Goal: Check status: Check status

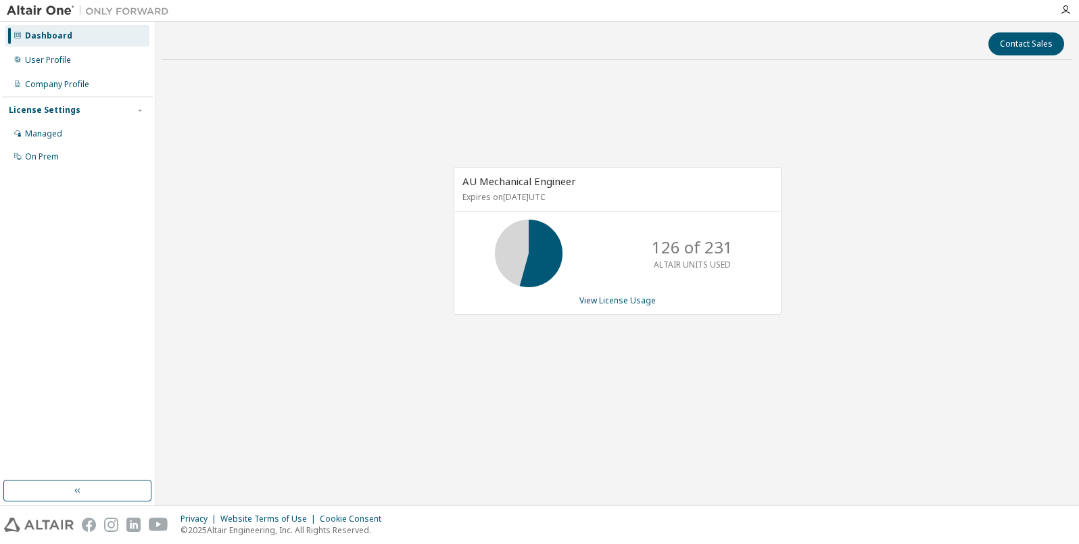
click at [827, 199] on div "AU Mechanical Engineer Expires on [DATE] UTC 126 of 231 ALTAIR UNITS USED View …" at bounding box center [617, 247] width 910 height 353
click at [622, 304] on link "View License Usage" at bounding box center [617, 300] width 76 height 11
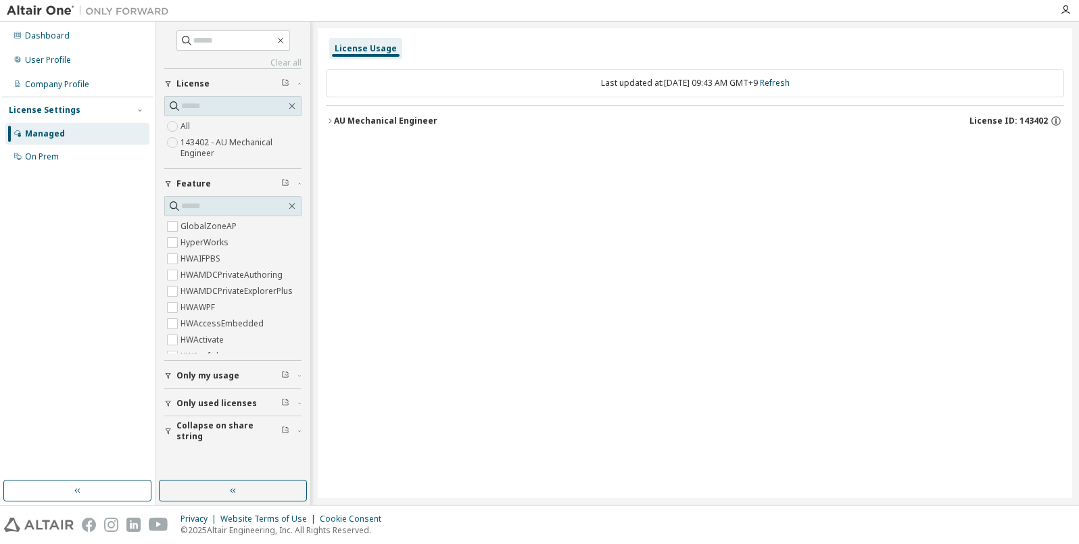
click at [409, 120] on div "AU Mechanical Engineer" at bounding box center [385, 121] width 103 height 11
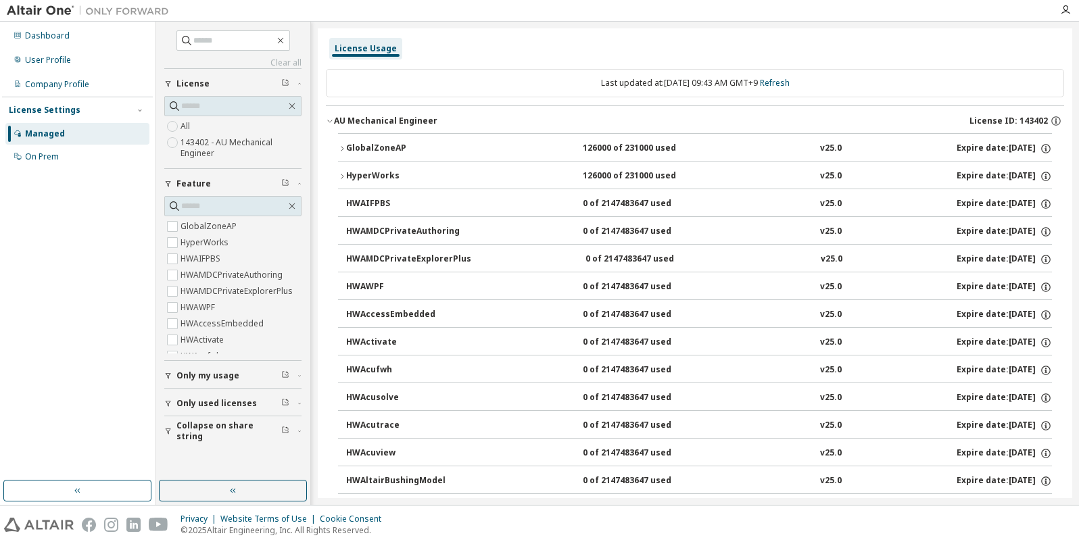
click at [333, 124] on icon "button" at bounding box center [330, 121] width 8 height 8
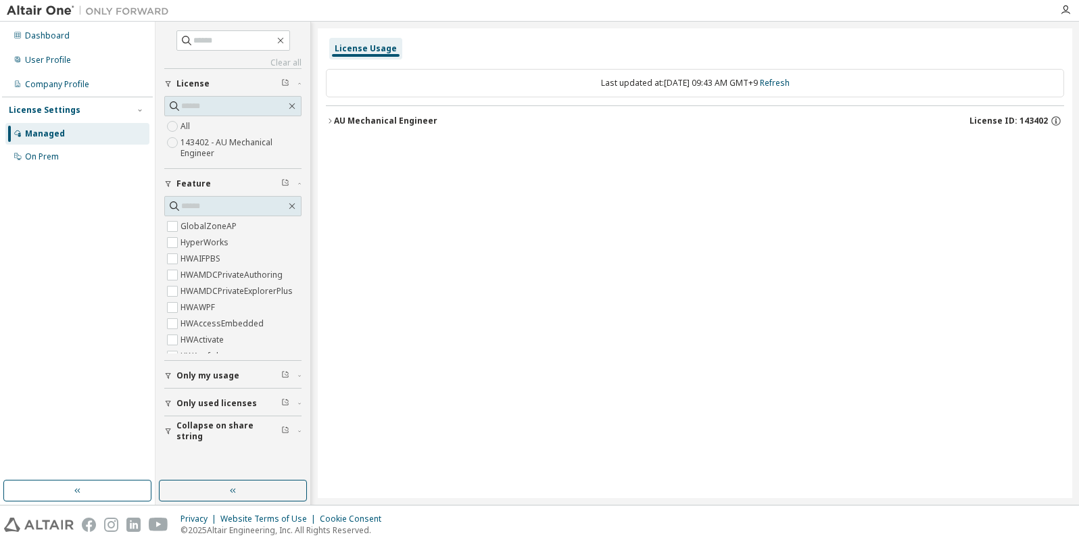
click at [355, 45] on div "License Usage" at bounding box center [366, 48] width 62 height 11
click at [57, 140] on div "Managed" at bounding box center [77, 134] width 144 height 22
click at [210, 492] on button "button" at bounding box center [233, 491] width 148 height 22
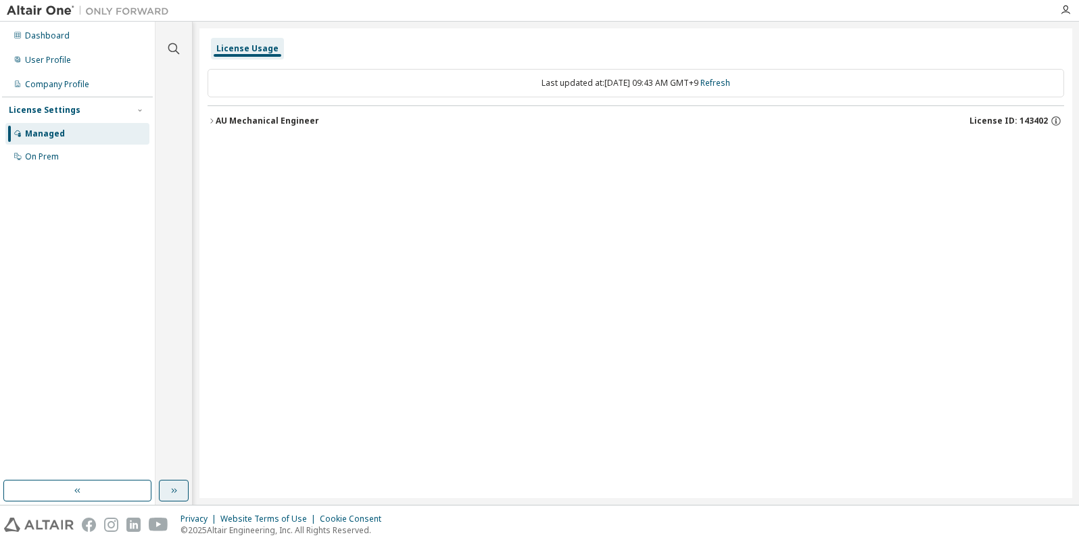
click at [182, 493] on button "button" at bounding box center [174, 491] width 30 height 22
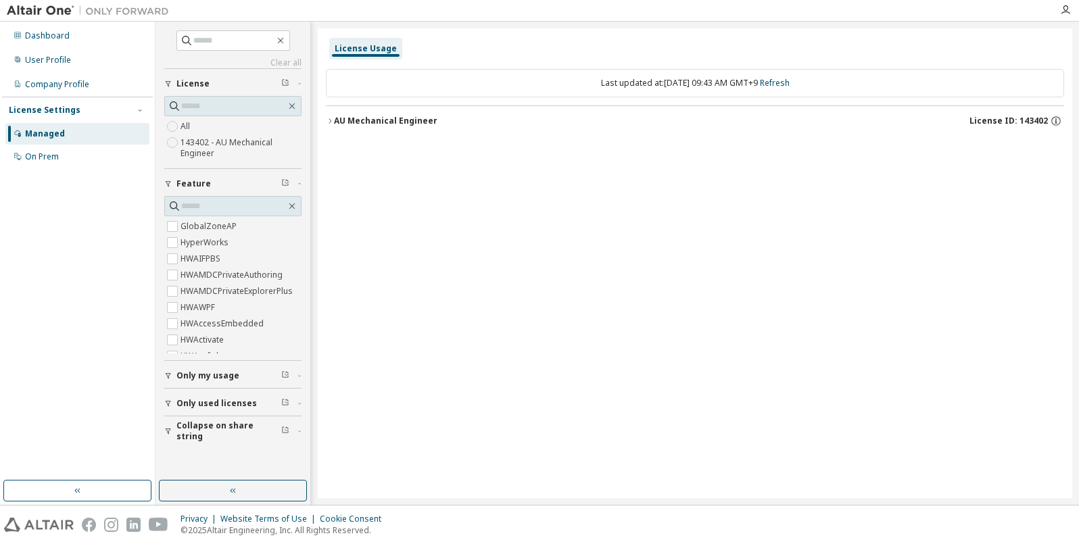
click at [646, 84] on div "Last updated at: [DATE] 09:43 AM GMT+9 Refresh" at bounding box center [695, 83] width 738 height 28
click at [1029, 120] on span "License ID: 143402" at bounding box center [1008, 121] width 78 height 11
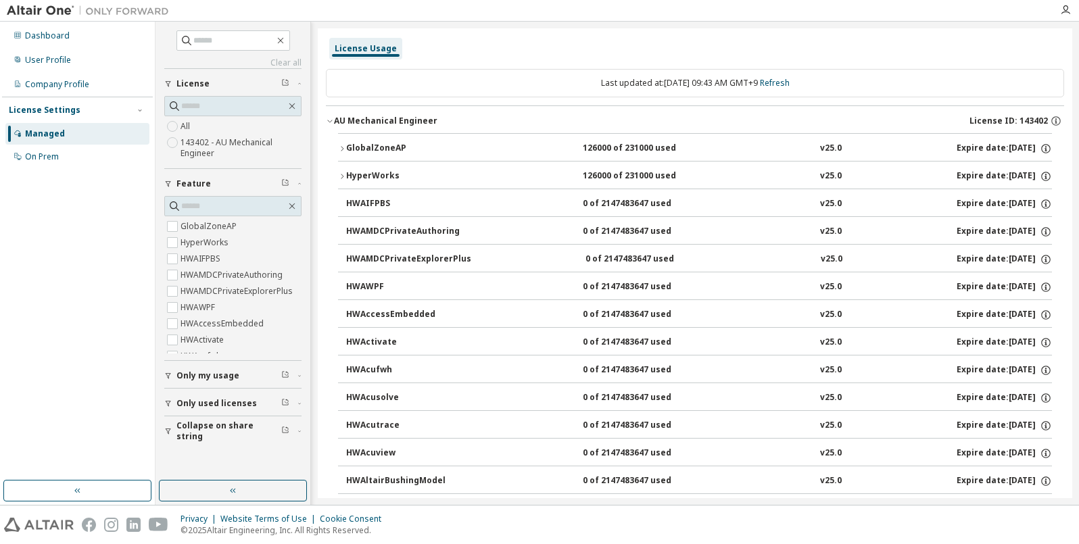
click at [1015, 121] on span "License ID: 143402" at bounding box center [1008, 121] width 78 height 11
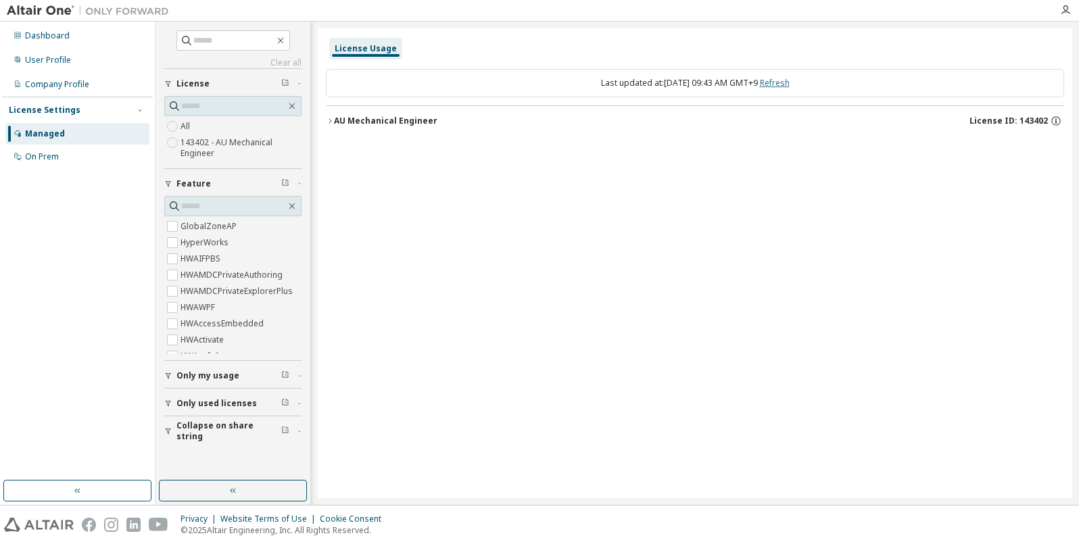
click at [776, 86] on link "Refresh" at bounding box center [775, 82] width 30 height 11
click at [994, 126] on div "License ID: 143402" at bounding box center [1016, 121] width 95 height 12
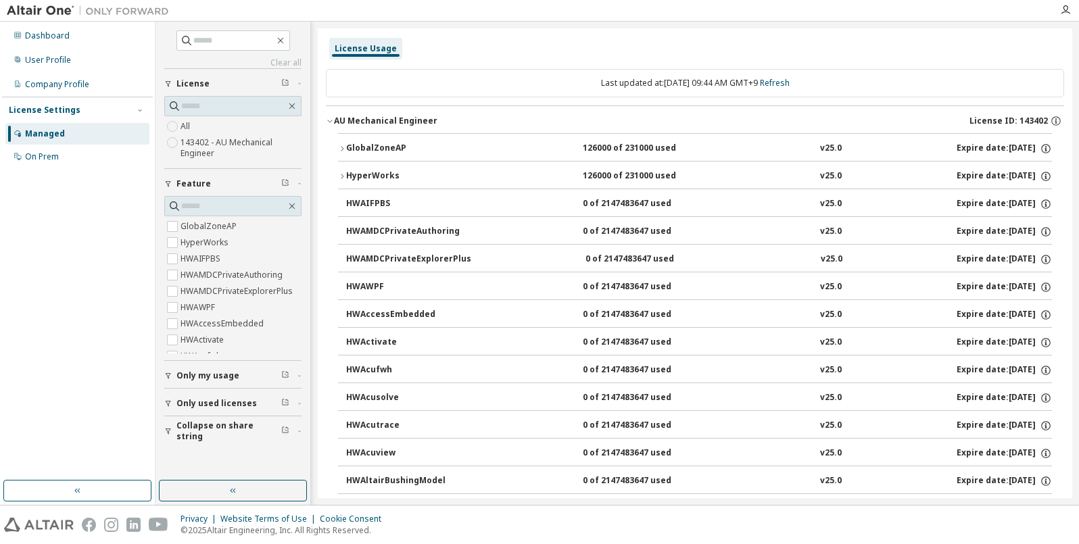
click at [343, 178] on icon "button" at bounding box center [342, 176] width 8 height 8
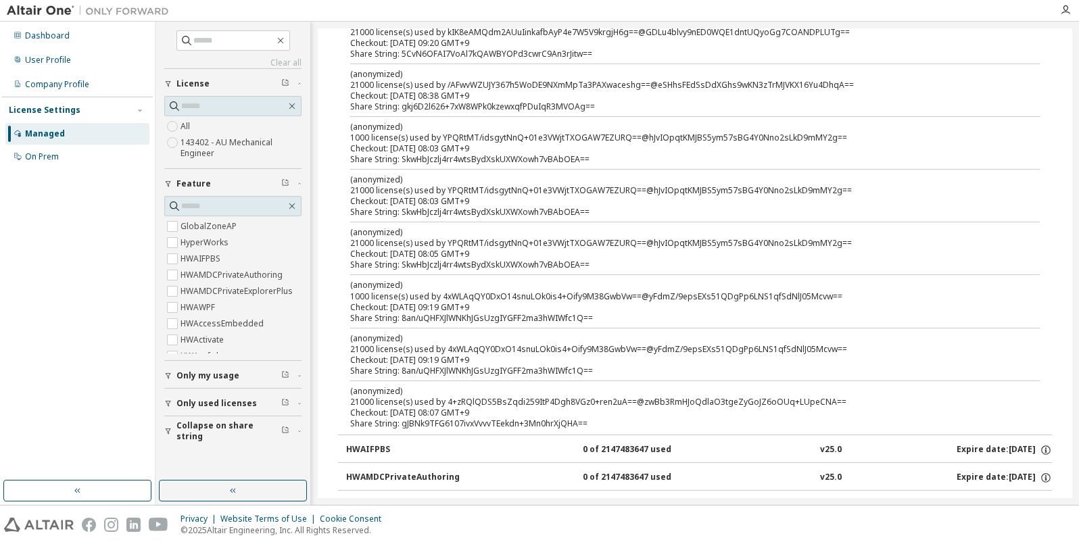
scroll to position [608, 0]
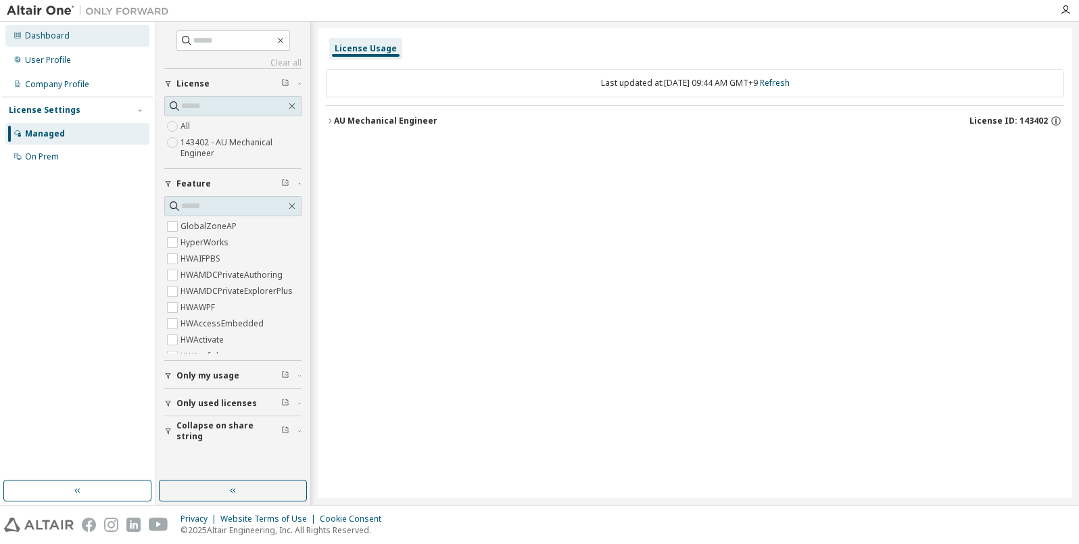
click at [83, 41] on div "Dashboard" at bounding box center [77, 36] width 144 height 22
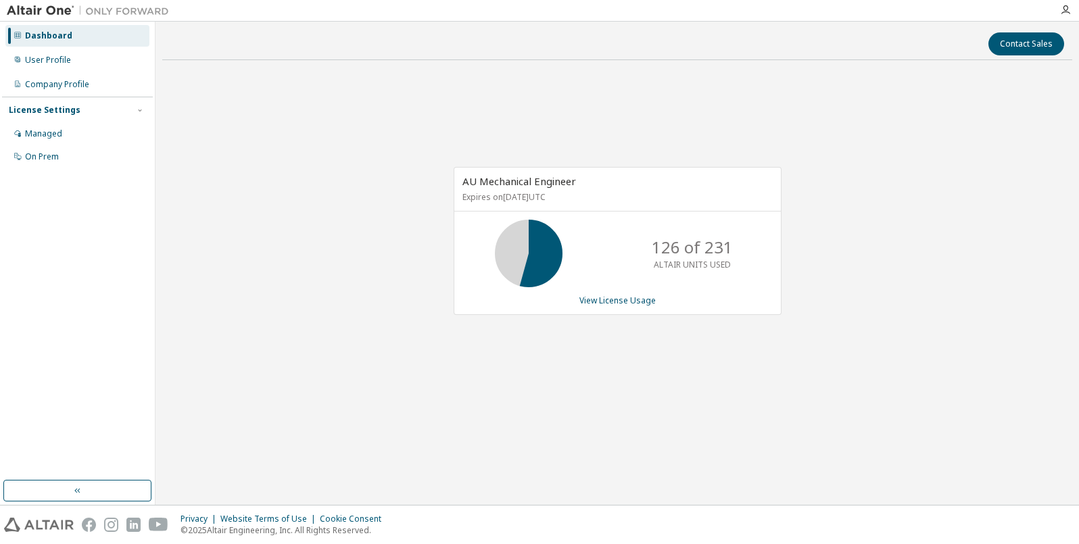
click at [374, 145] on div "AU Mechanical Engineer Expires on [DATE] UTC 126 of 231 ALTAIR UNITS USED View …" at bounding box center [617, 247] width 910 height 353
